Goal: Information Seeking & Learning: Learn about a topic

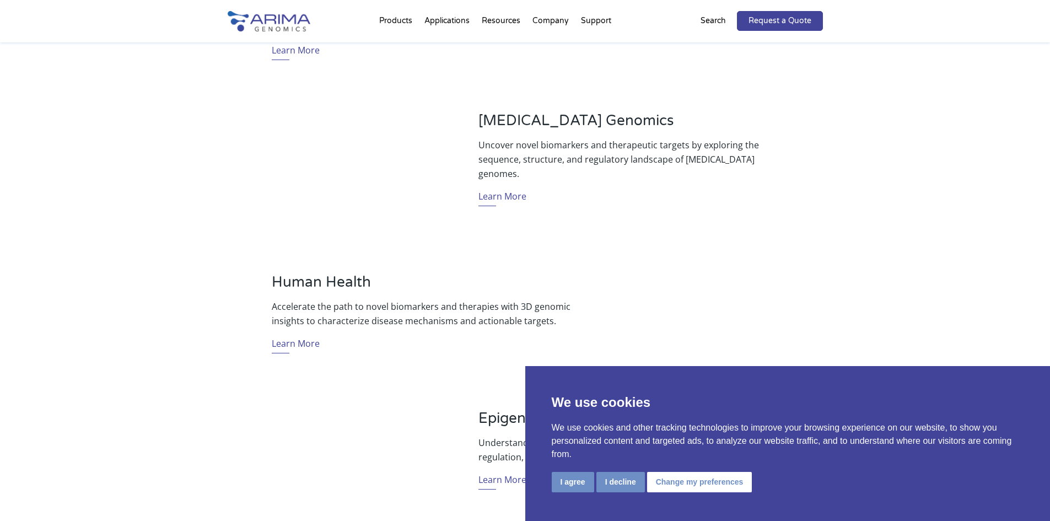
scroll to position [485, 0]
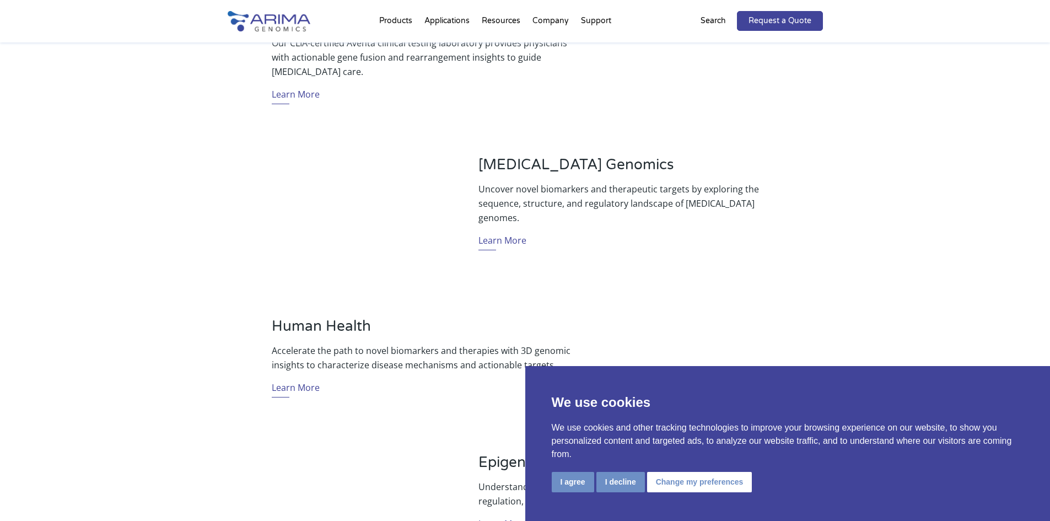
click at [755, 241] on div "Cancer Genomics Uncover novel biomarkers and therapeutic targets by exploring t…" at bounding box center [629, 207] width 300 height 103
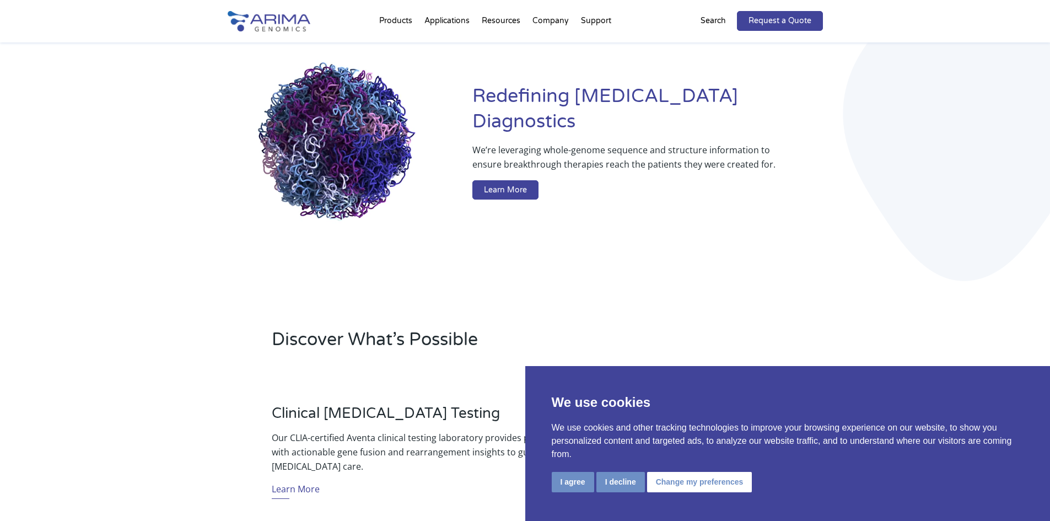
scroll to position [88, 0]
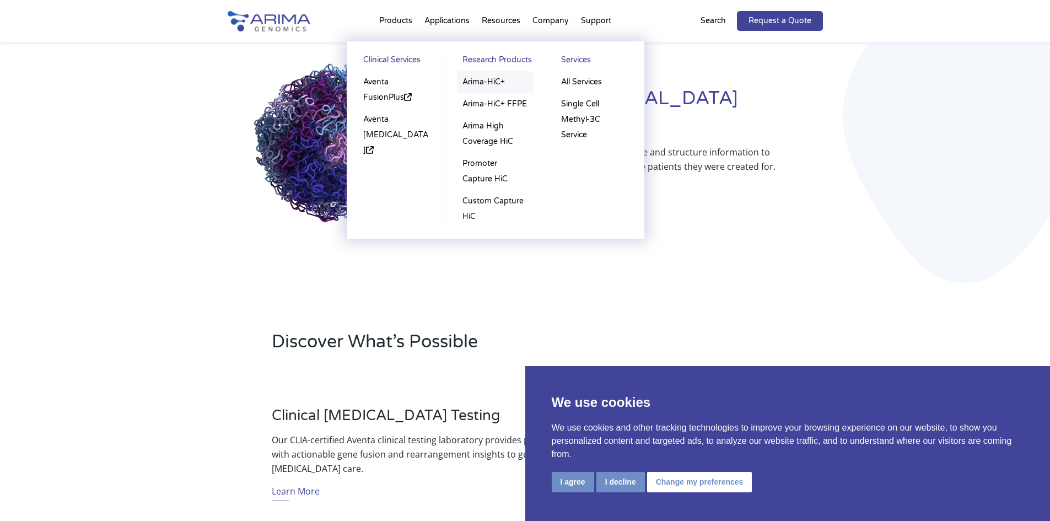
click at [478, 82] on link "Arima-HiC+" at bounding box center [495, 82] width 77 height 22
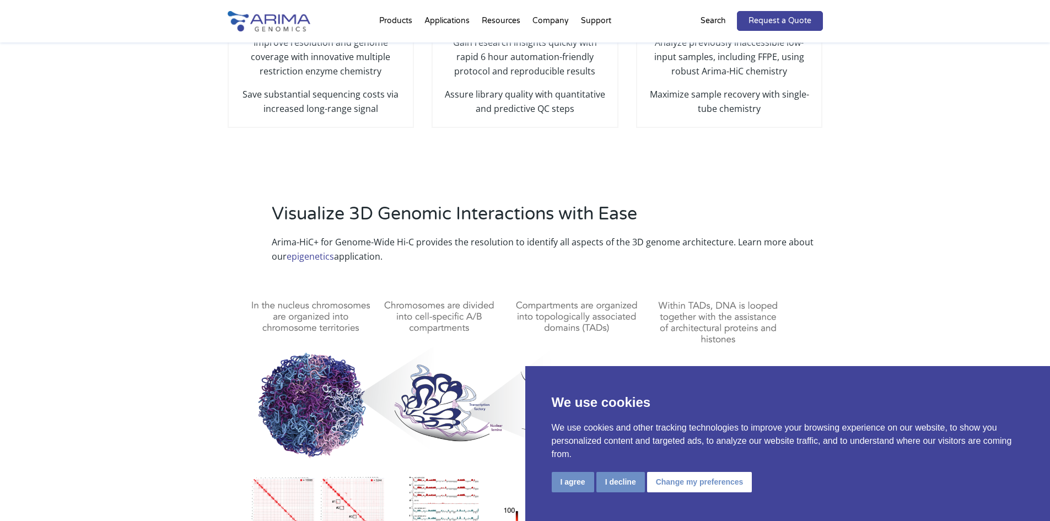
scroll to position [485, 0]
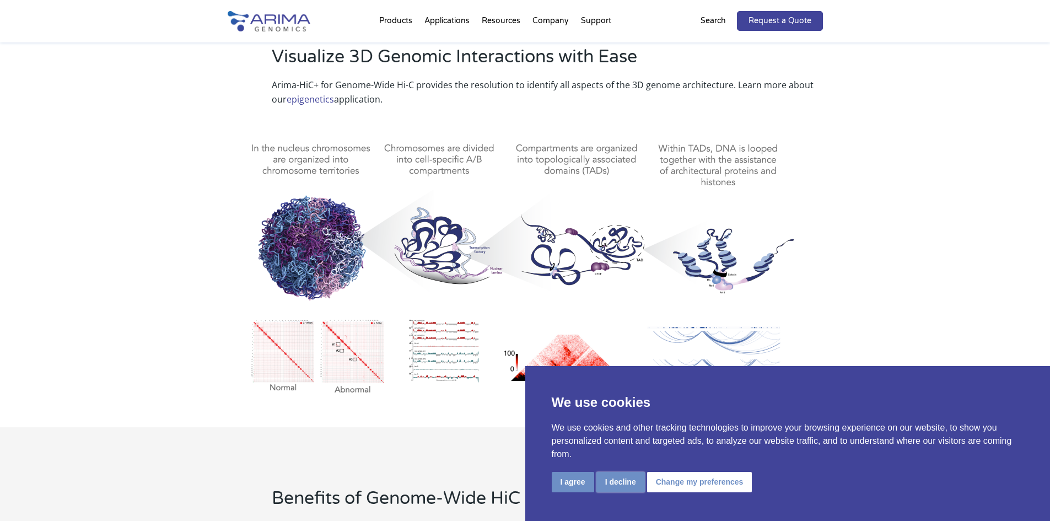
click at [625, 484] on button "I decline" at bounding box center [621, 482] width 49 height 20
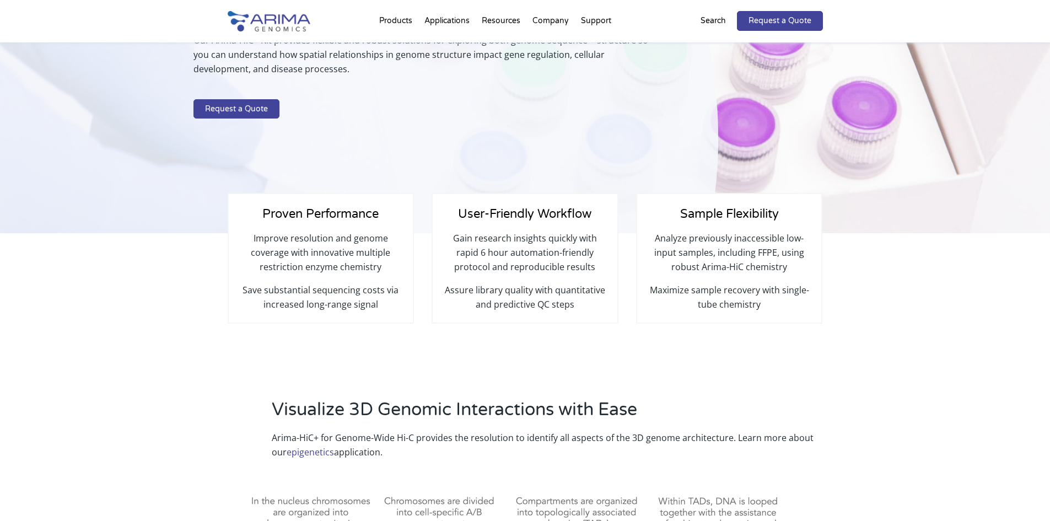
scroll to position [0, 0]
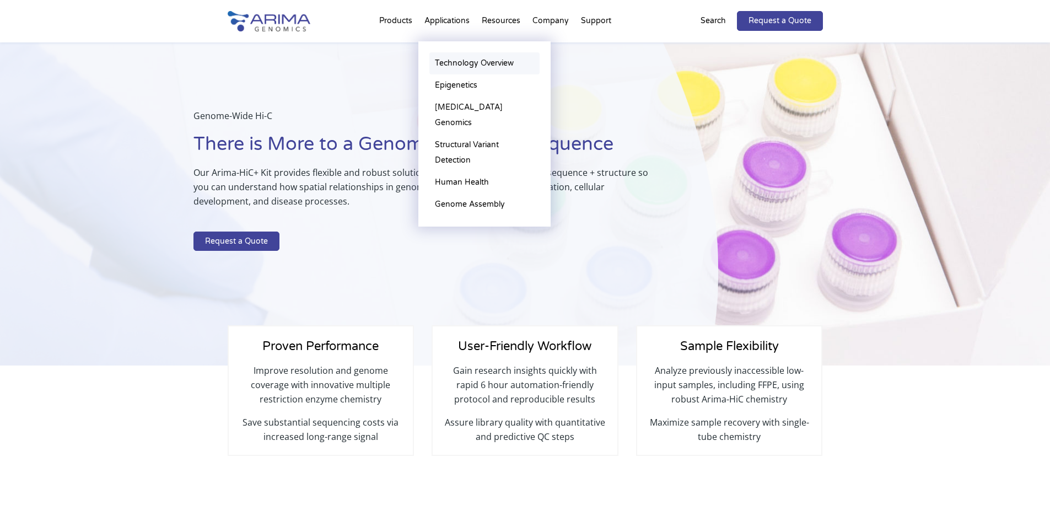
click at [461, 64] on link "Technology Overview" at bounding box center [485, 63] width 110 height 22
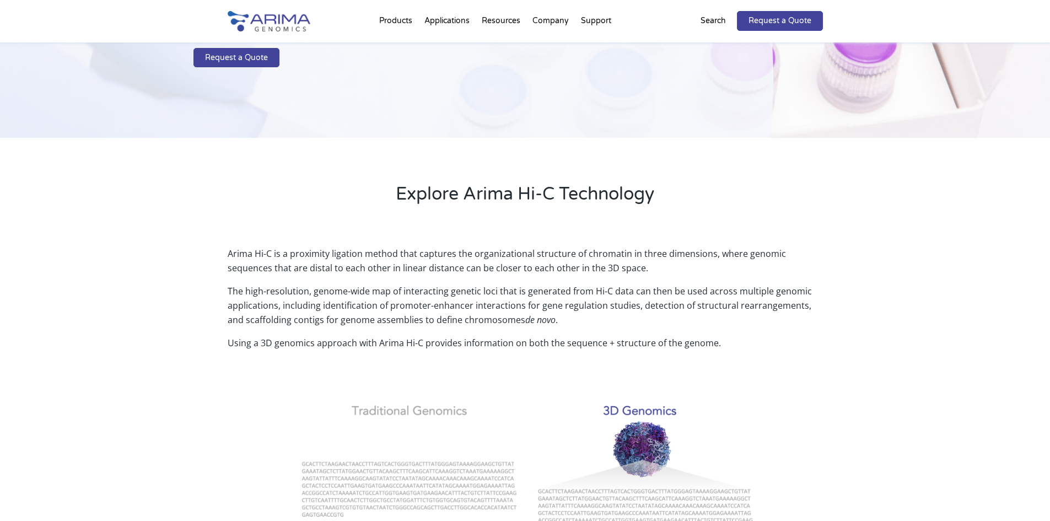
scroll to position [176, 0]
